Goal: Find specific page/section: Find specific page/section

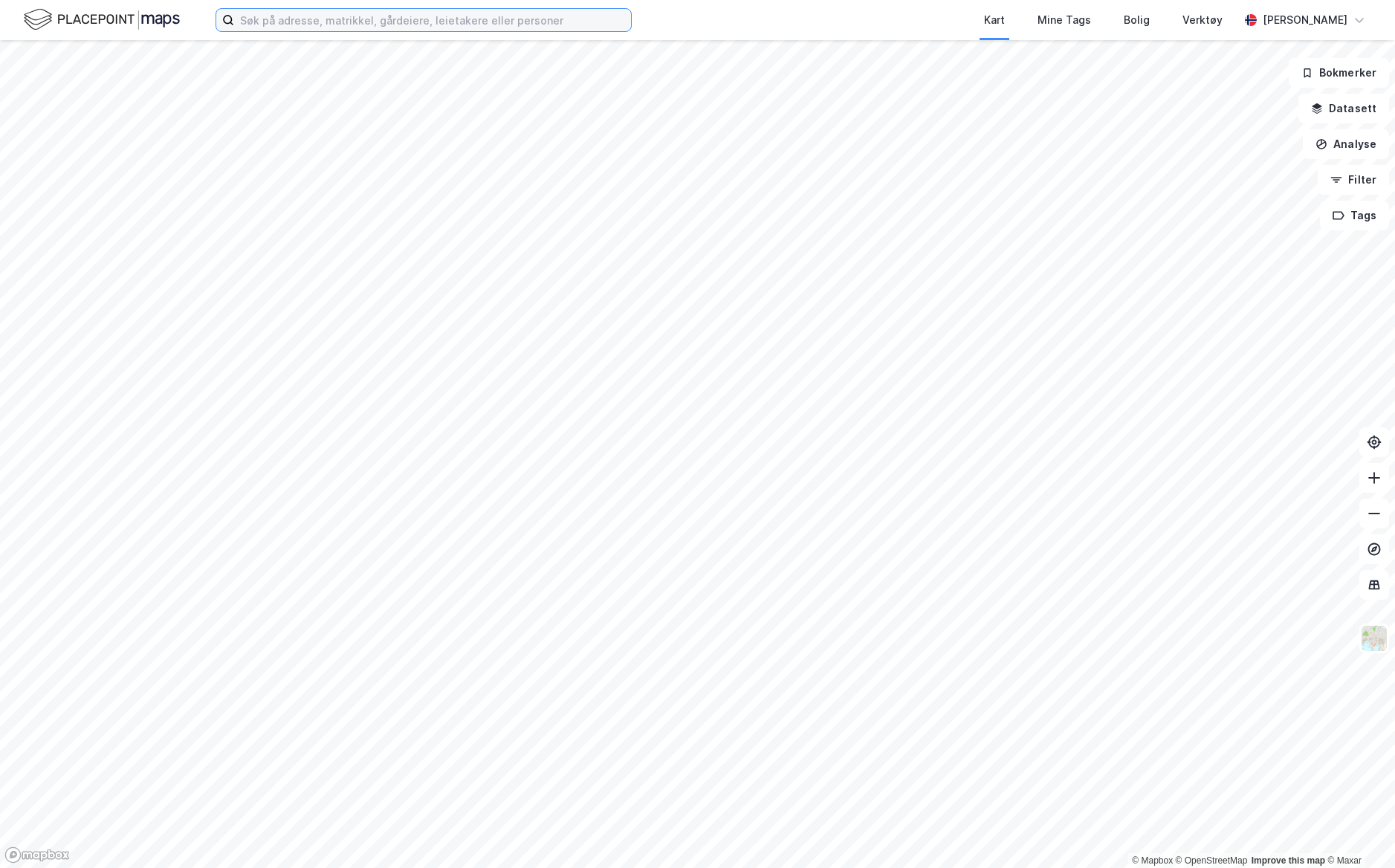
click at [448, 14] on input at bounding box center [432, 20] width 397 height 22
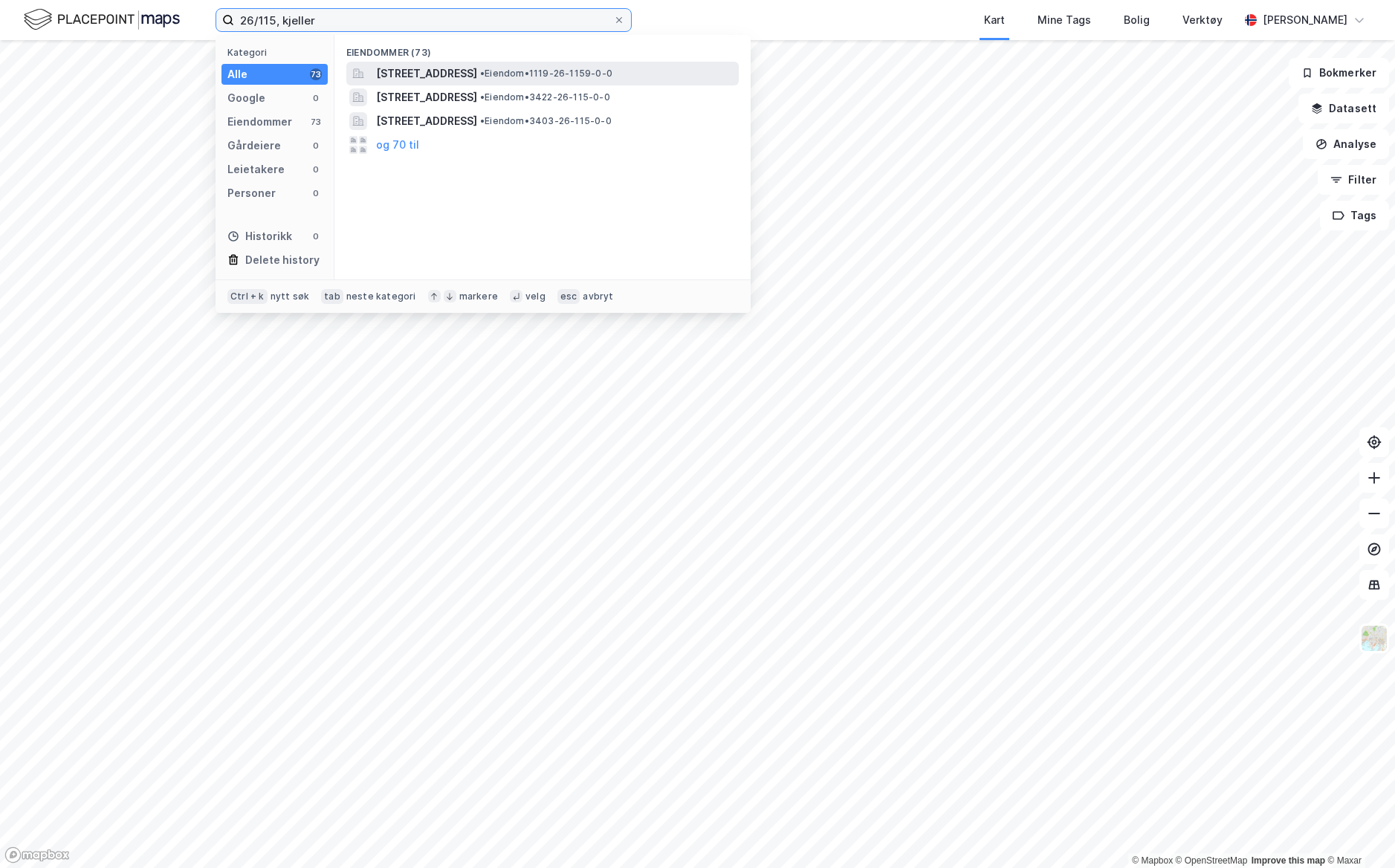
drag, startPoint x: 313, startPoint y: 20, endPoint x: 395, endPoint y: 82, distance: 102.8
click at [280, 20] on input "26/115, kjeller" at bounding box center [423, 20] width 379 height 22
type input "26/115, lillestrøm"
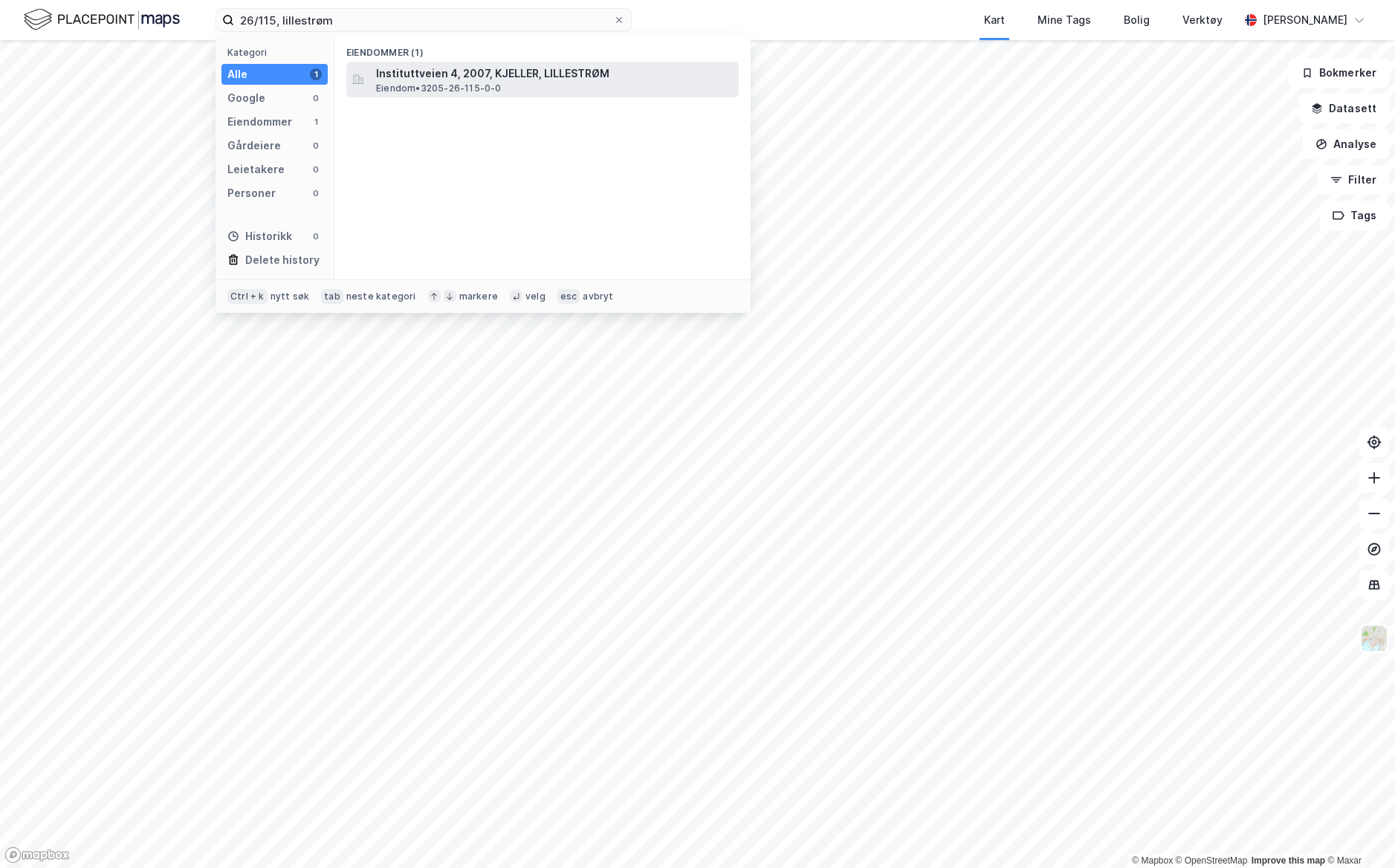
click at [413, 82] on span "Eiendom • 3205-26-115-0-0" at bounding box center [439, 88] width 126 height 12
